Goal: Check status: Check status

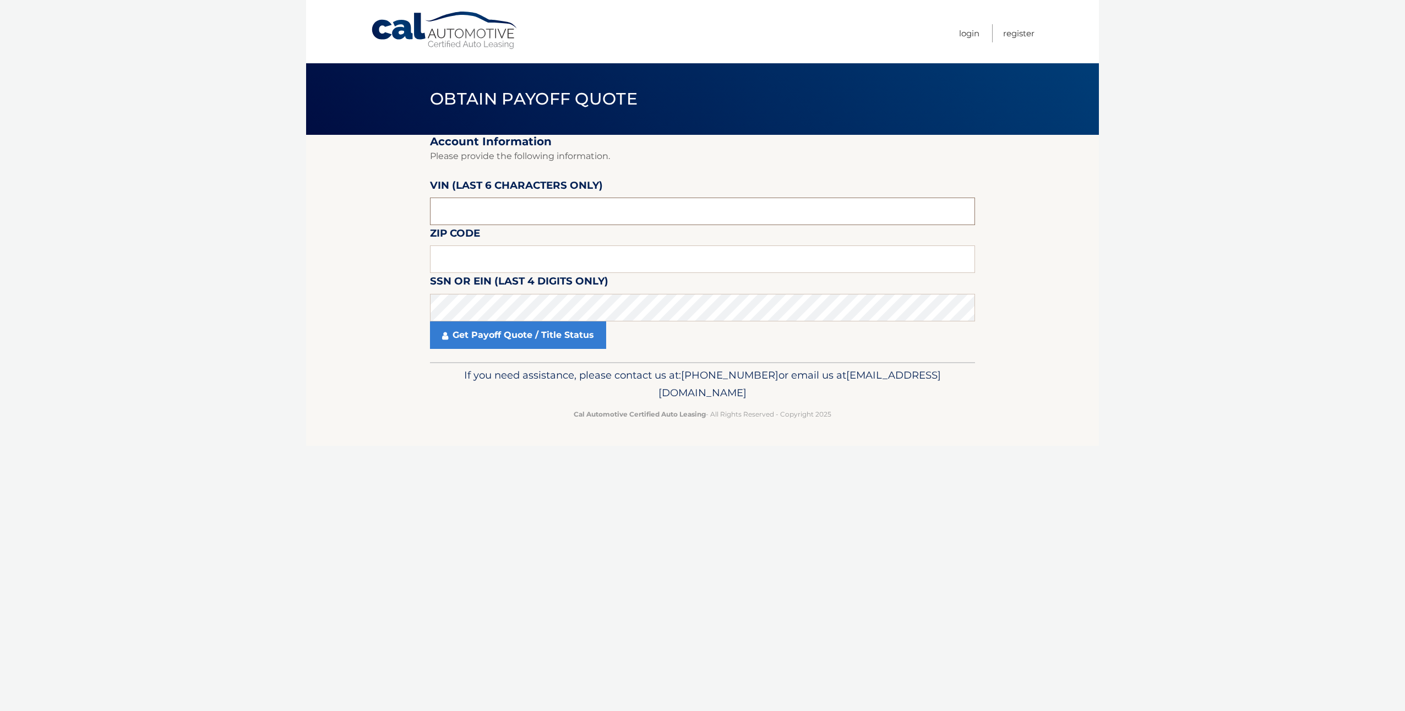
click at [494, 209] on input "text" at bounding box center [702, 212] width 545 height 28
type input "n*****"
click at [608, 257] on input "text" at bounding box center [702, 260] width 545 height 28
click at [477, 209] on input "NA0143" at bounding box center [702, 212] width 545 height 28
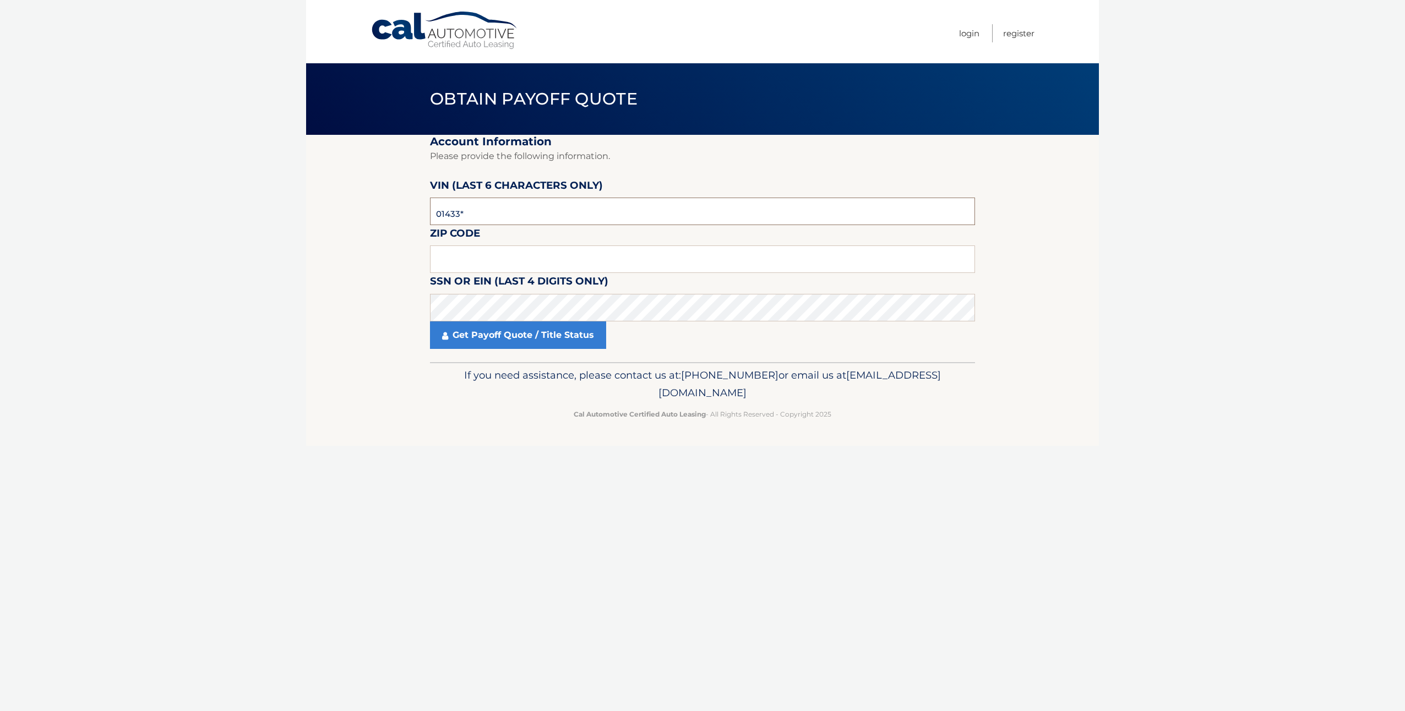
type input "014335"
click at [471, 258] on input "text" at bounding box center [702, 260] width 545 height 28
click at [483, 338] on link "Get Payoff Quote / Title Status" at bounding box center [518, 335] width 176 height 28
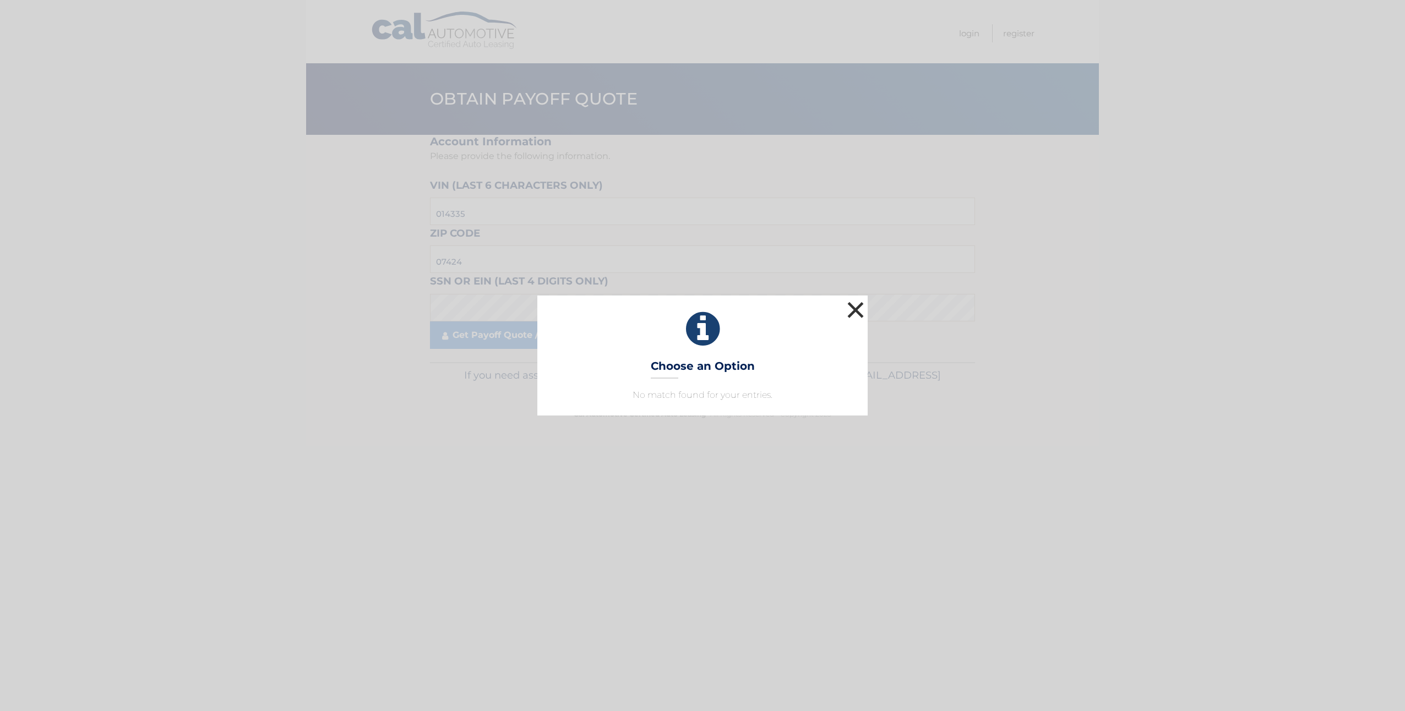
click at [857, 313] on button "×" at bounding box center [855, 310] width 22 height 22
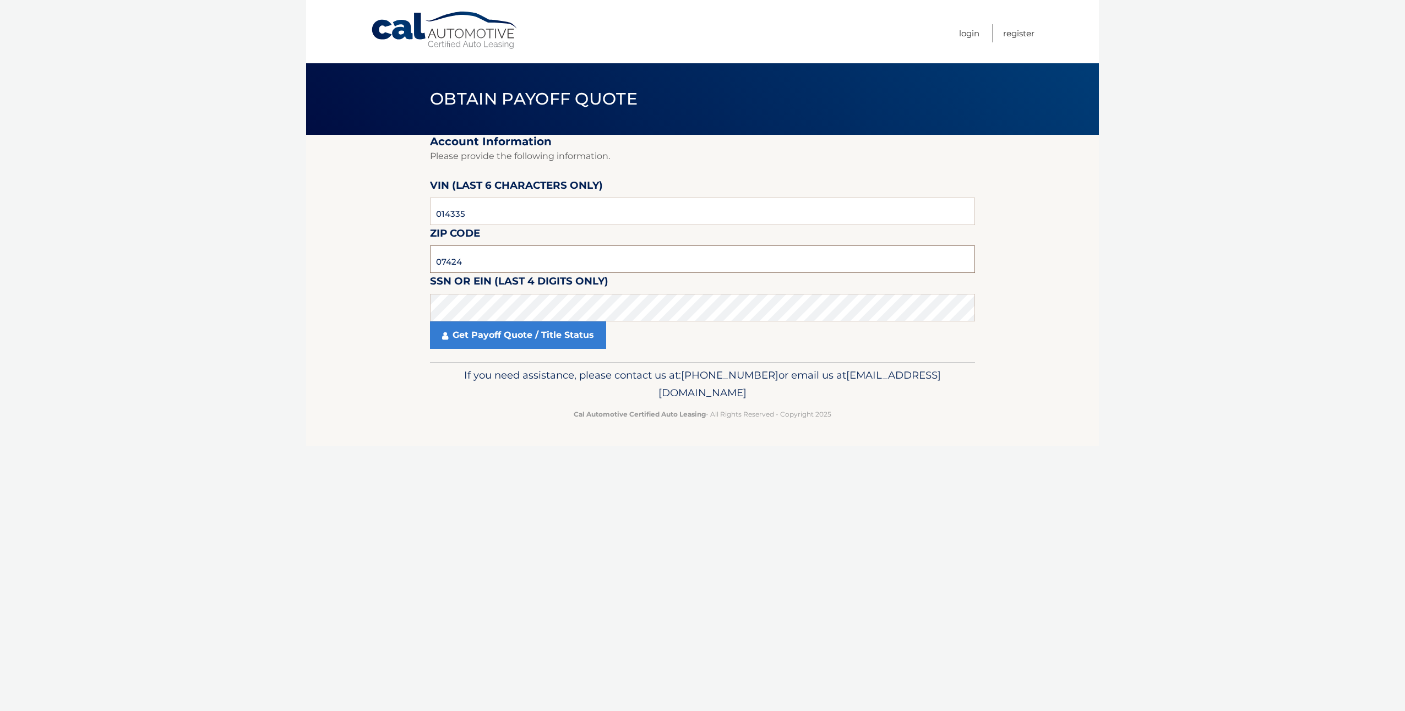
click at [450, 265] on input "07424" at bounding box center [702, 260] width 545 height 28
type input "07525"
click at [516, 345] on link "Get Payoff Quote / Title Status" at bounding box center [518, 335] width 176 height 28
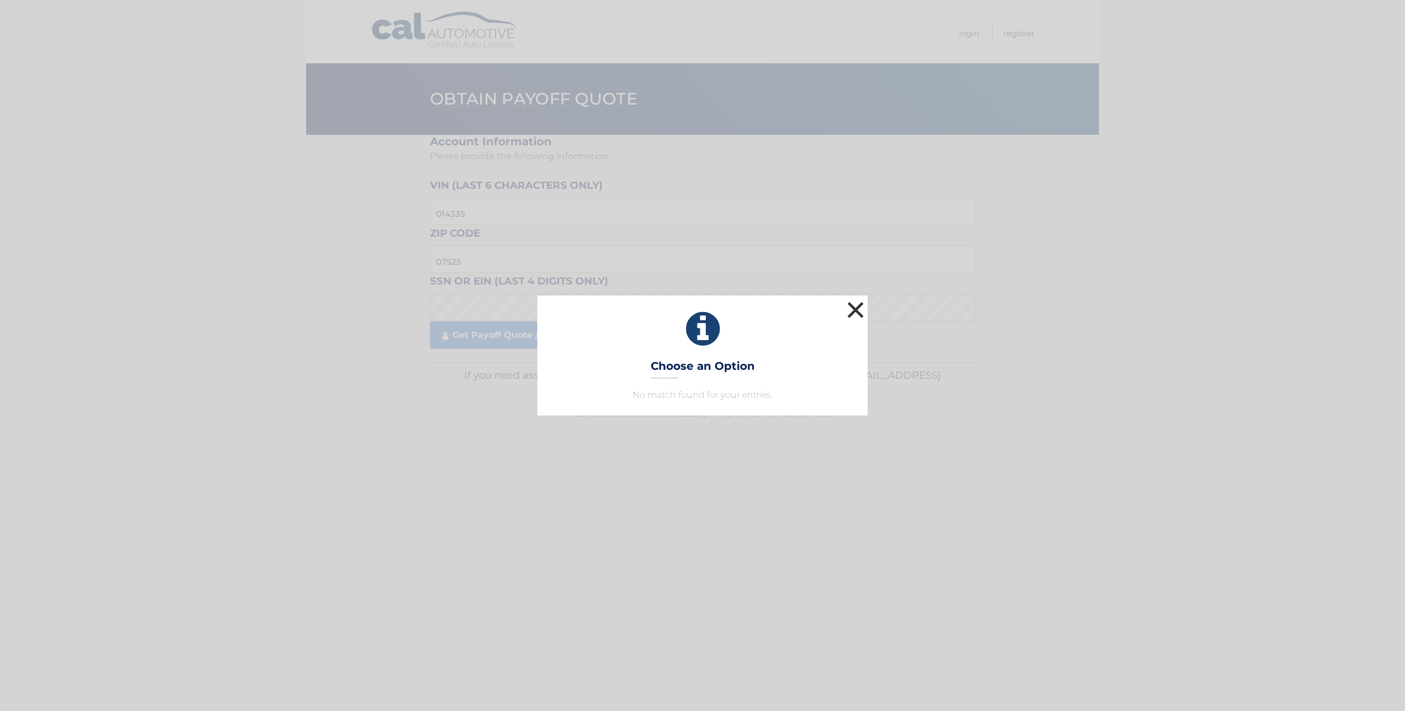
click at [857, 313] on button "×" at bounding box center [855, 310] width 22 height 22
